Goal: Communication & Community: Share content

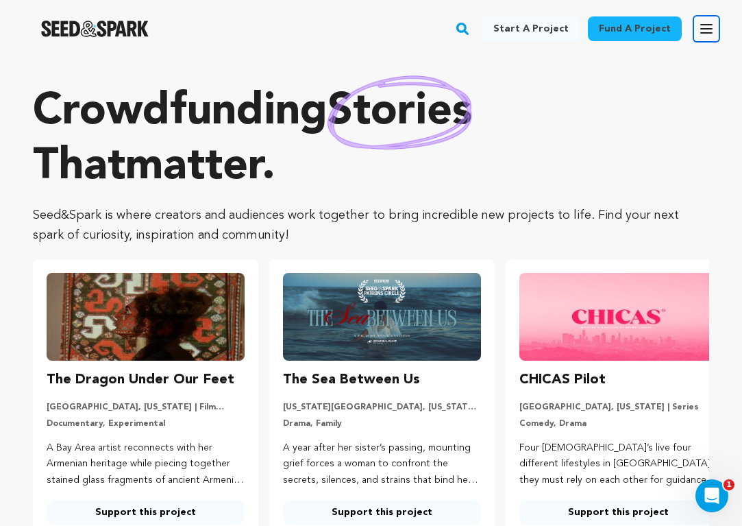
click at [708, 29] on icon "button" at bounding box center [706, 29] width 16 height 16
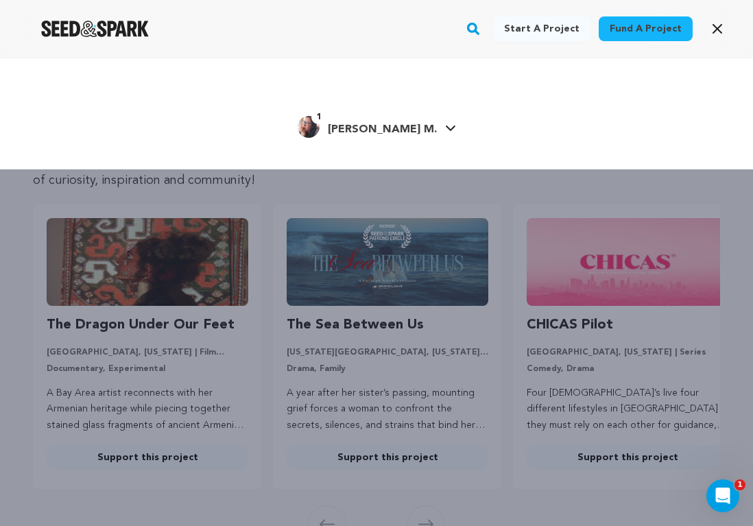
click at [374, 131] on span "[PERSON_NAME] M." at bounding box center [382, 129] width 109 height 11
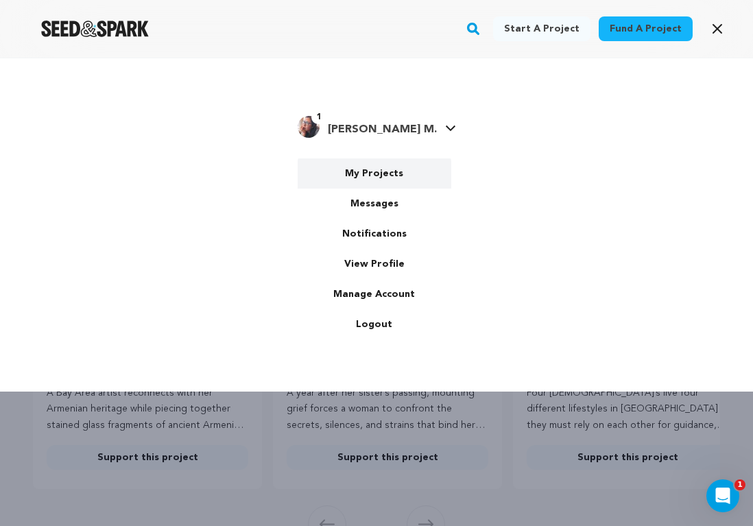
click at [380, 181] on link "My Projects" at bounding box center [374, 173] width 154 height 30
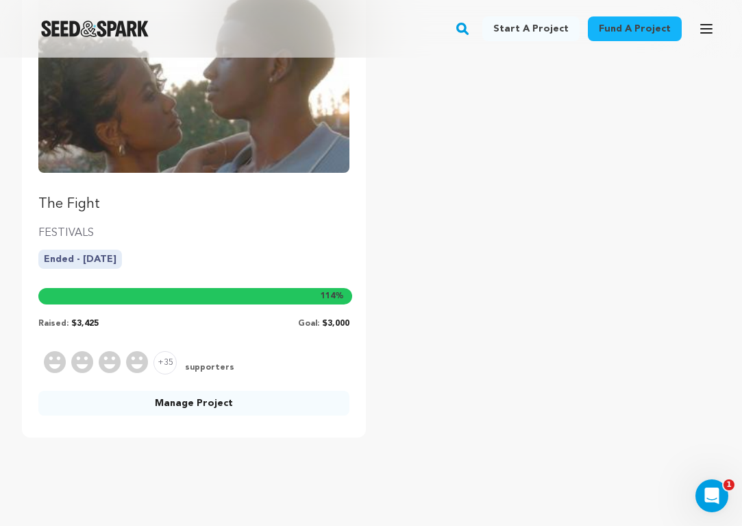
scroll to position [714, 0]
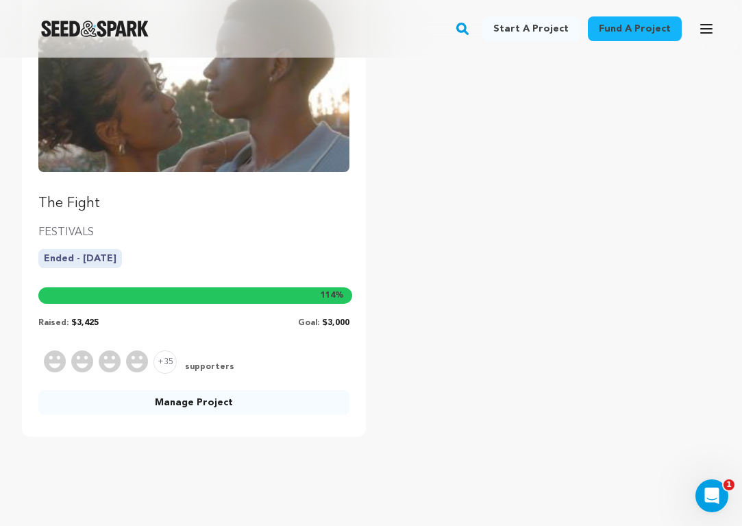
click at [209, 407] on link "Manage Project" at bounding box center [193, 402] width 311 height 25
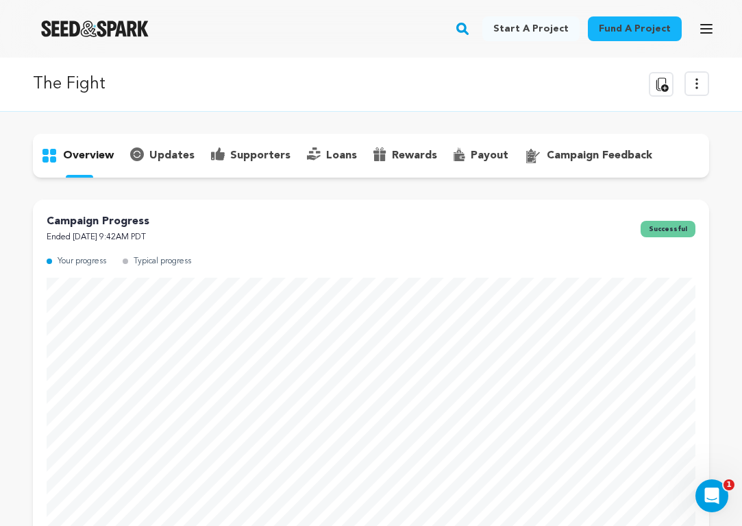
click at [262, 139] on div "overview" at bounding box center [371, 156] width 677 height 44
click at [258, 151] on p "supporters" at bounding box center [260, 155] width 60 height 16
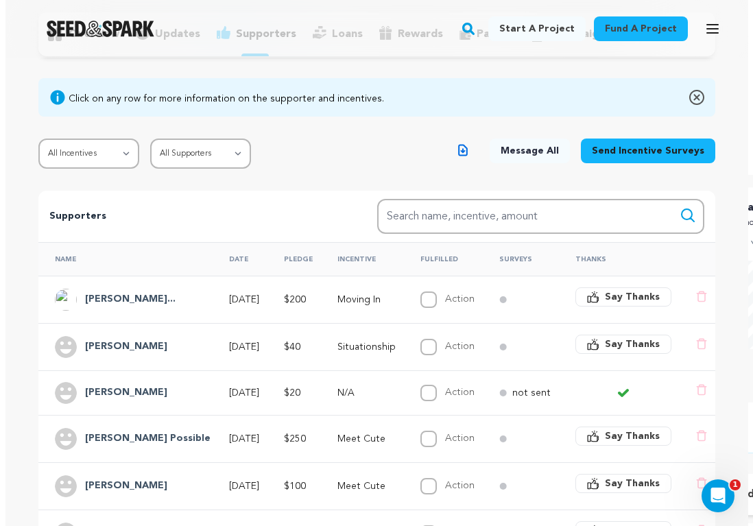
scroll to position [121, 0]
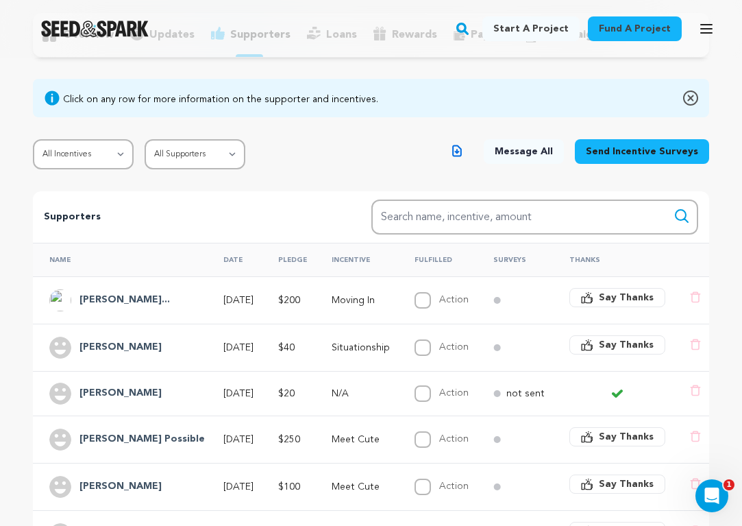
click at [523, 156] on span "Message All" at bounding box center [524, 152] width 58 height 14
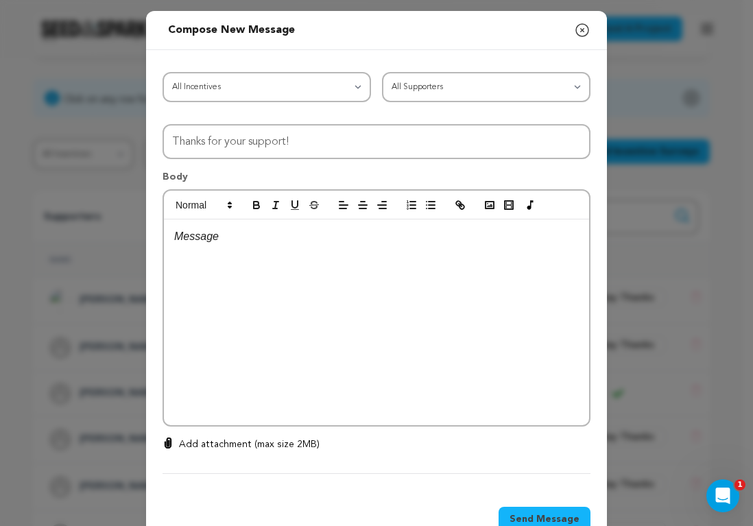
click at [223, 443] on p "Add attachment (max size 2MB)" at bounding box center [249, 444] width 141 height 14
click at [169, 437] on input "Add attachment (max size 2MB)" at bounding box center [168, 437] width 1 height 1
type input "C:\fakepath\The Fight Photo Book.pdf"
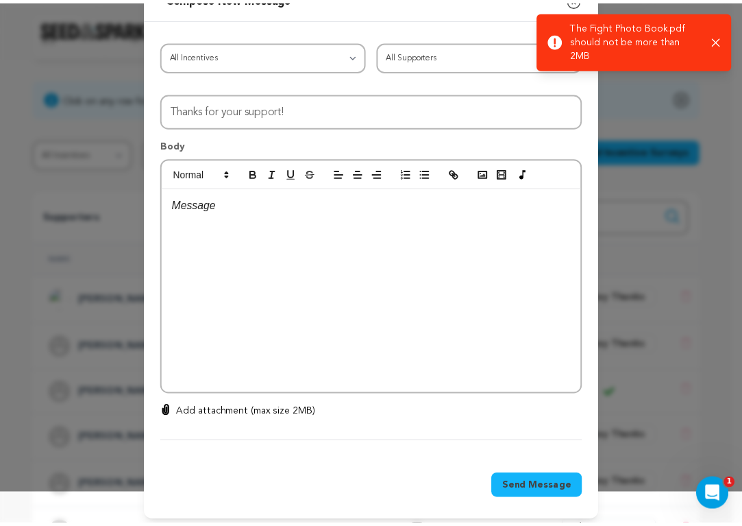
scroll to position [0, 0]
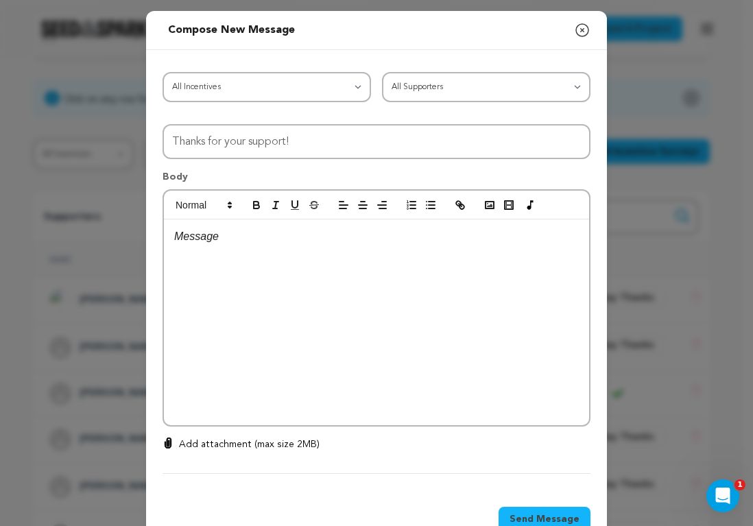
click at [726, 36] on icon "button" at bounding box center [722, 40] width 8 height 8
click at [574, 29] on icon "button" at bounding box center [582, 30] width 16 height 16
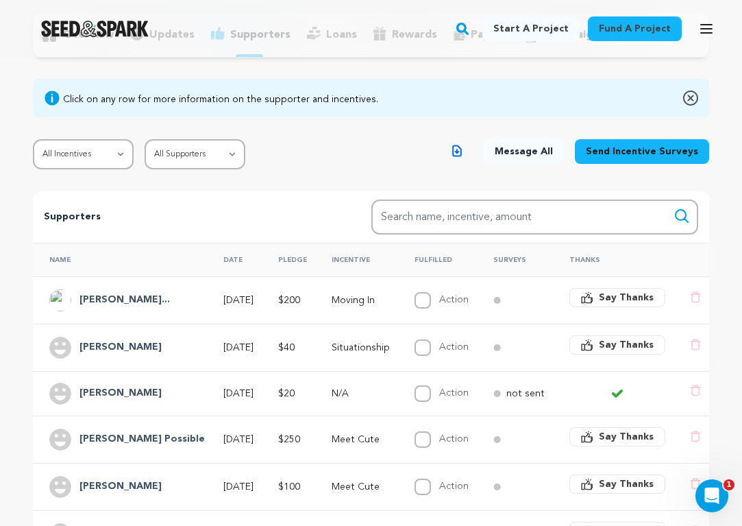
click at [719, 248] on div "Name Date Pledge Incentive Fulfilled Surveys Thanks Proffitt Chelse... Aug 14, …" at bounding box center [370, 493] width 709 height 512
